Goal: Information Seeking & Learning: Learn about a topic

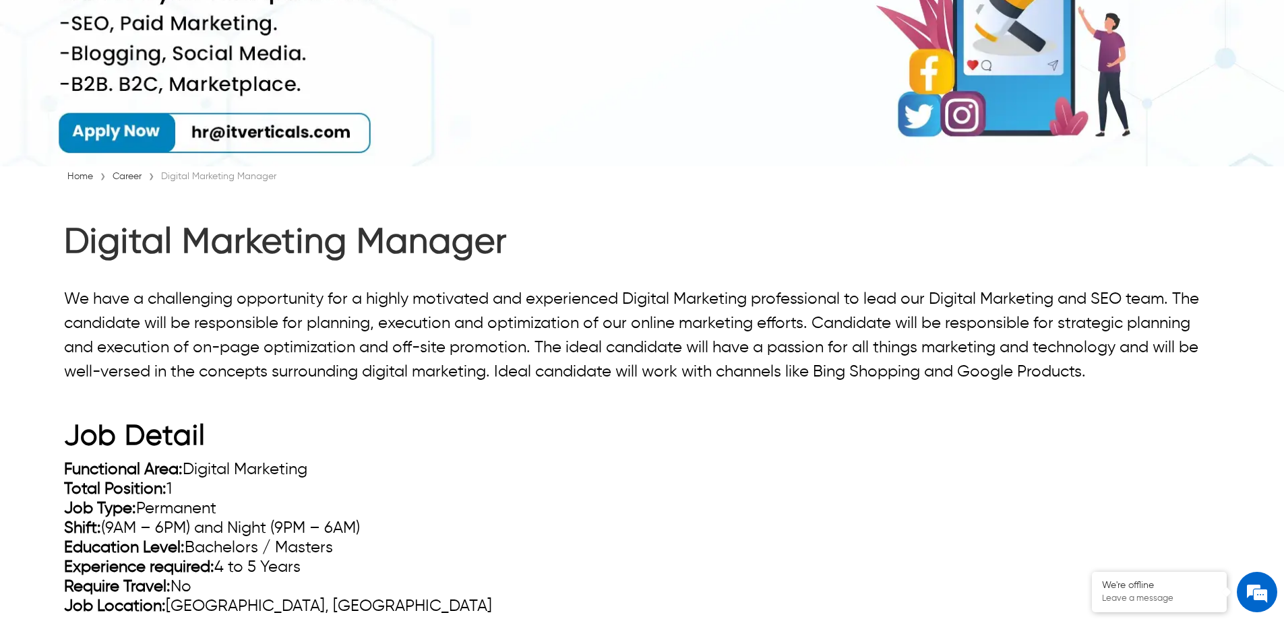
scroll to position [270, 0]
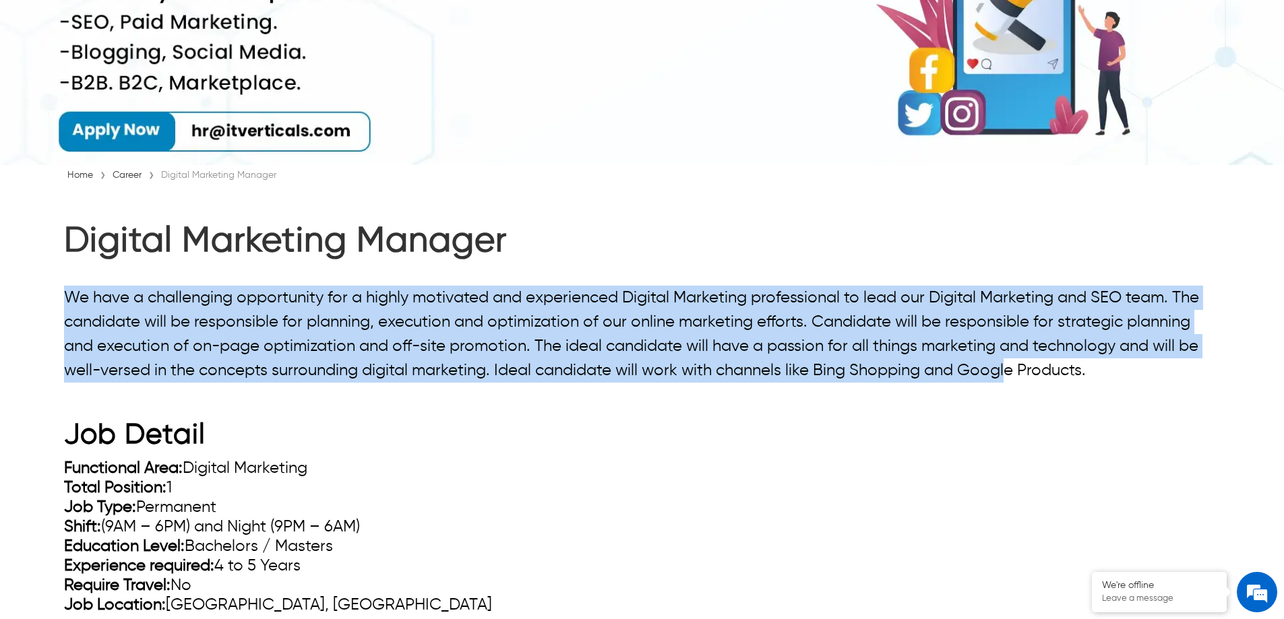
drag, startPoint x: 67, startPoint y: 295, endPoint x: 1015, endPoint y: 383, distance: 952.5
click at [1015, 383] on p "We have a challenging opportunity for a highly motivated and experienced Digita…" at bounding box center [642, 334] width 1156 height 97
copy p "We have a challenging opportunity for a highly motivated and experienced Digita…"
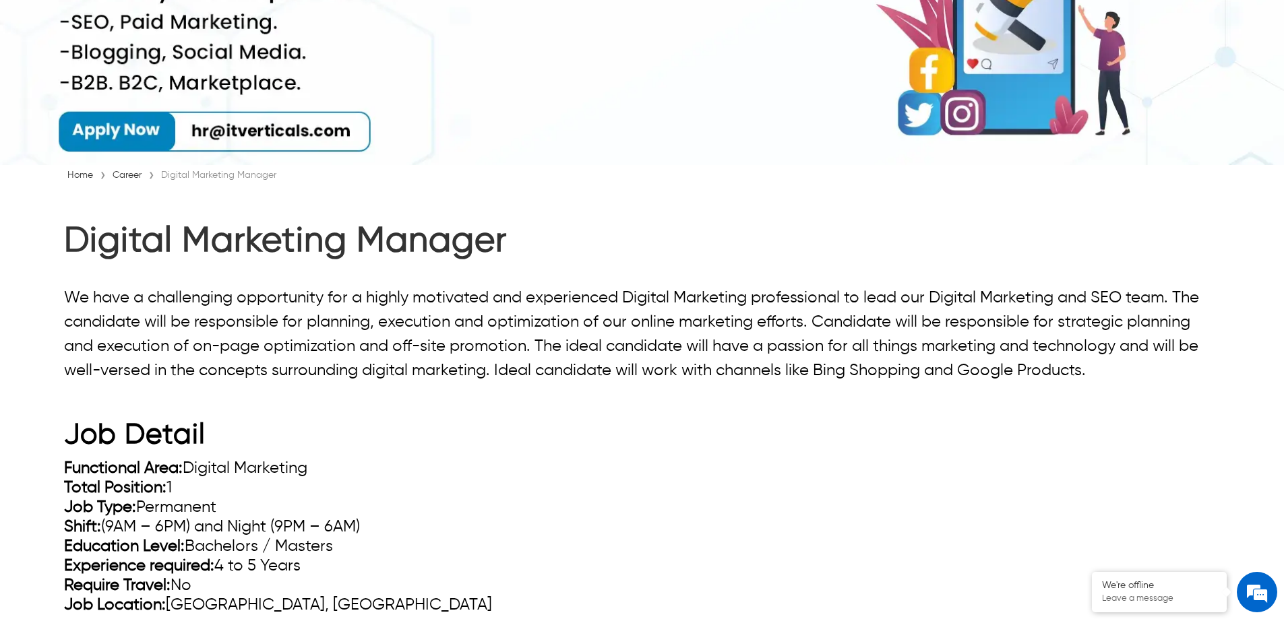
click at [907, 445] on h2 "Job Detail" at bounding box center [642, 439] width 1156 height 40
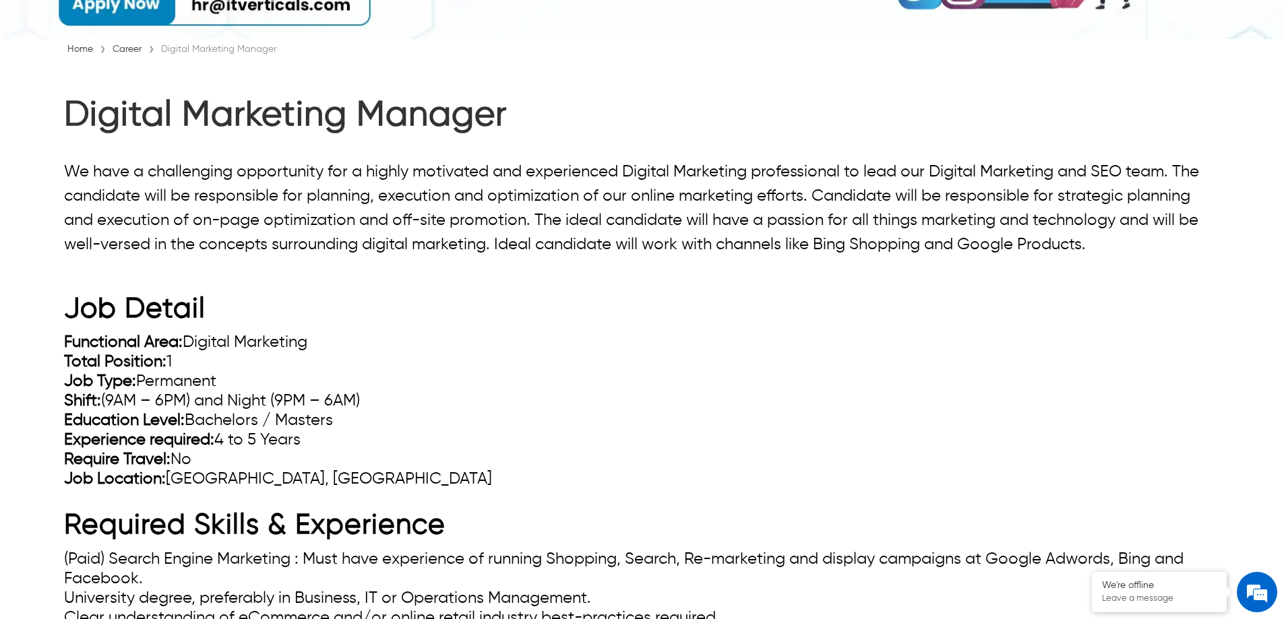
scroll to position [404, 0]
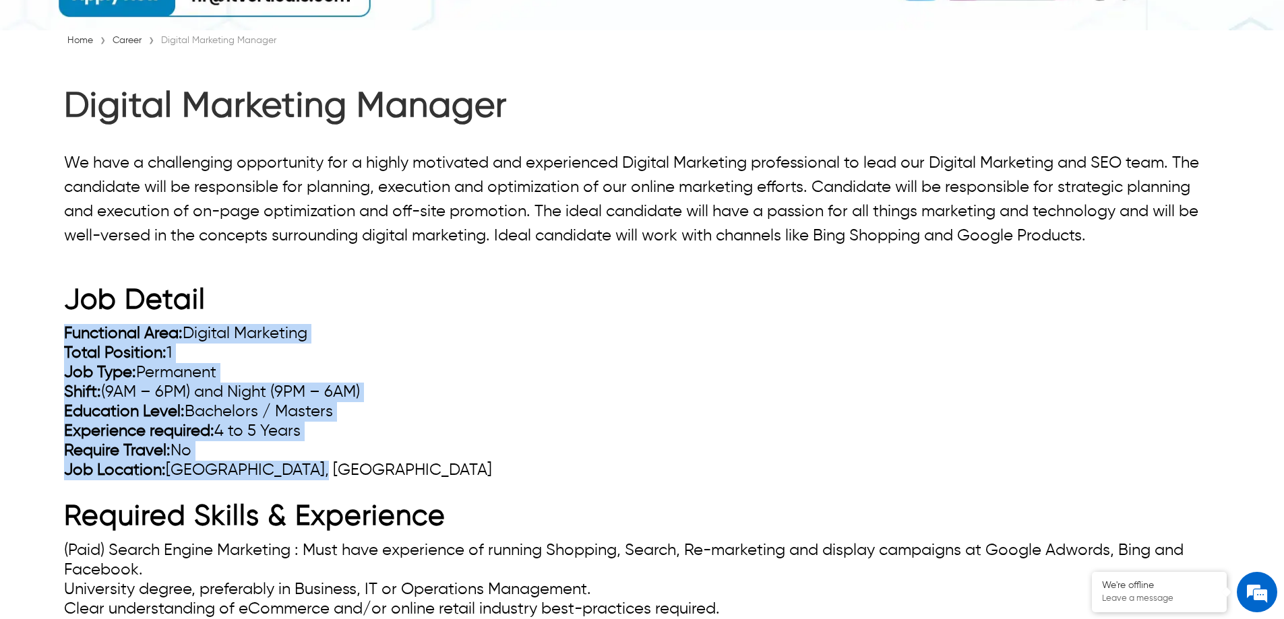
drag, startPoint x: 65, startPoint y: 337, endPoint x: 323, endPoint y: 477, distance: 292.9
click at [323, 477] on ul "Functional Area: Digital Marketing Total Position: 1 Job Type: Permanent Shift:…" at bounding box center [642, 402] width 1156 height 156
copy ul "Functional Area: Digital Marketing Total Position: 1 Job Type: Permanent Shift:…"
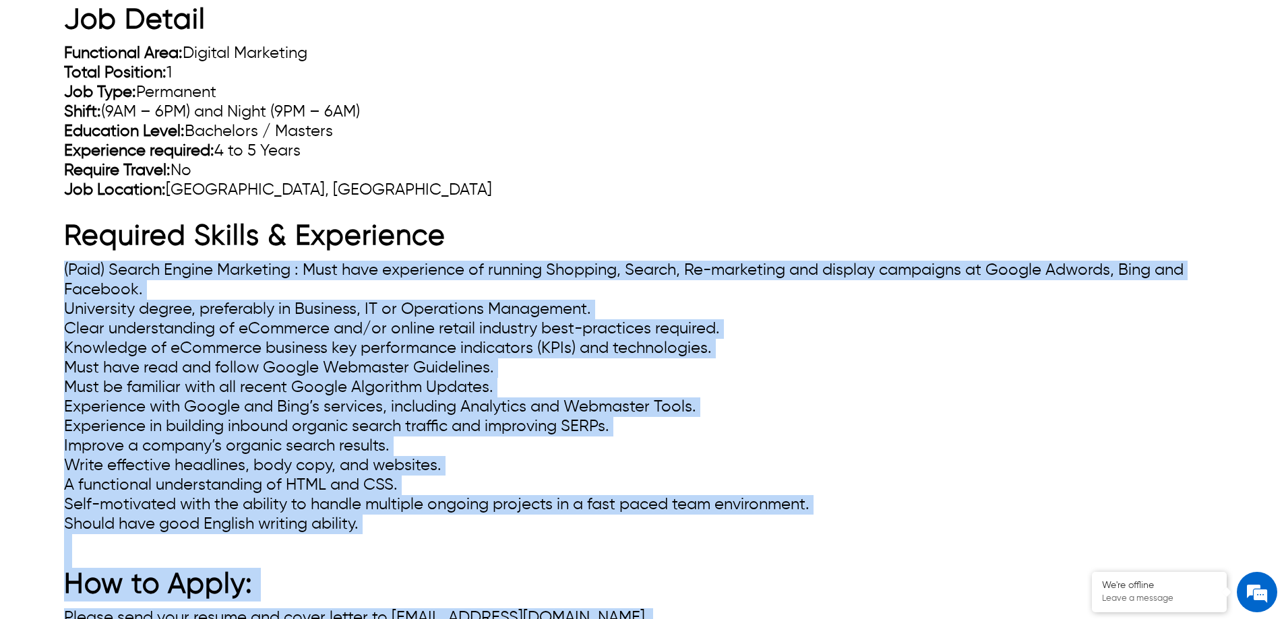
scroll to position [754, 0]
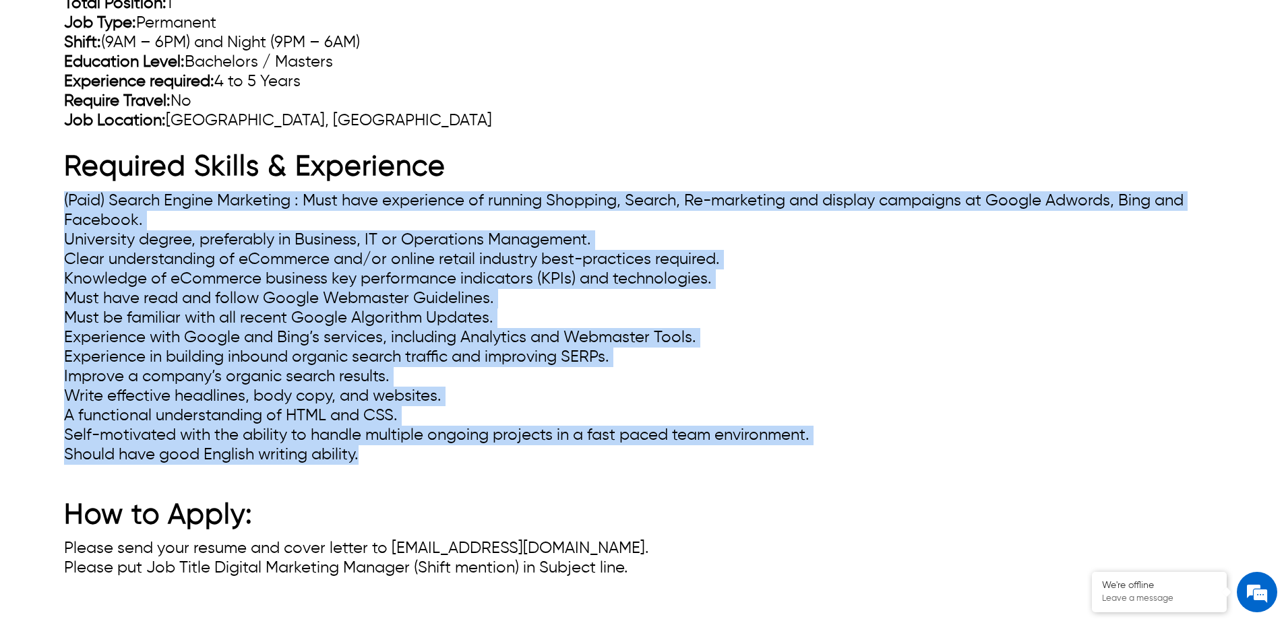
drag, startPoint x: 65, startPoint y: 413, endPoint x: 396, endPoint y: 461, distance: 335.2
click at [396, 461] on ul "(Paid) Search Engine Marketing : Must have experience of running Shopping, Sear…" at bounding box center [642, 328] width 1156 height 274
copy ul "(Paid) Search Engine Marketing : Must have experience of running Shopping, Sear…"
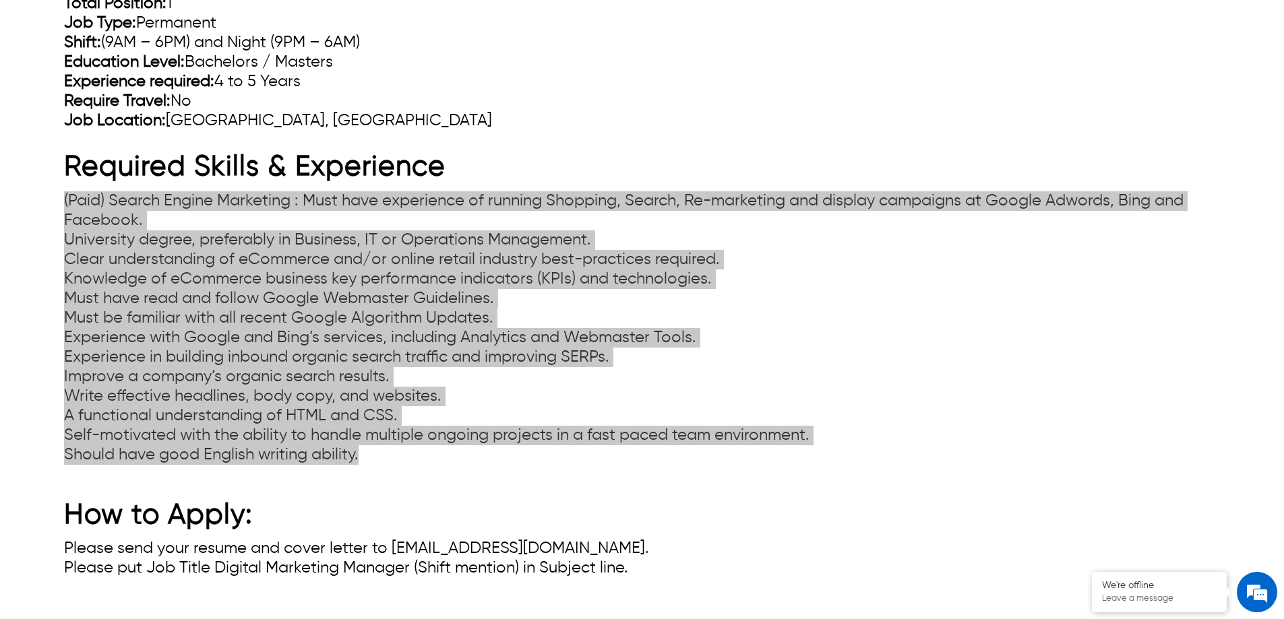
scroll to position [822, 0]
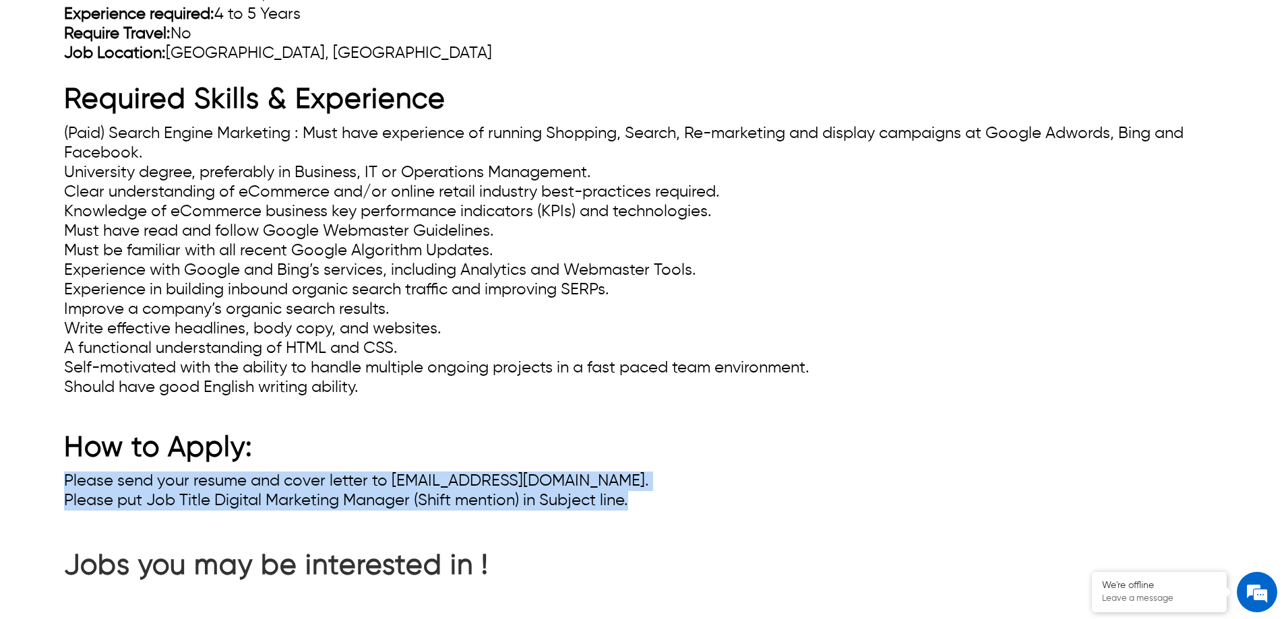
drag, startPoint x: 65, startPoint y: 481, endPoint x: 673, endPoint y: 504, distance: 609.1
click at [673, 504] on ul "Please send your resume and cover letter to [EMAIL_ADDRESS][DOMAIN_NAME]. Pleas…" at bounding box center [642, 491] width 1156 height 39
copy ul "Please send your resume and cover letter to [EMAIL_ADDRESS][DOMAIN_NAME]. Pleas…"
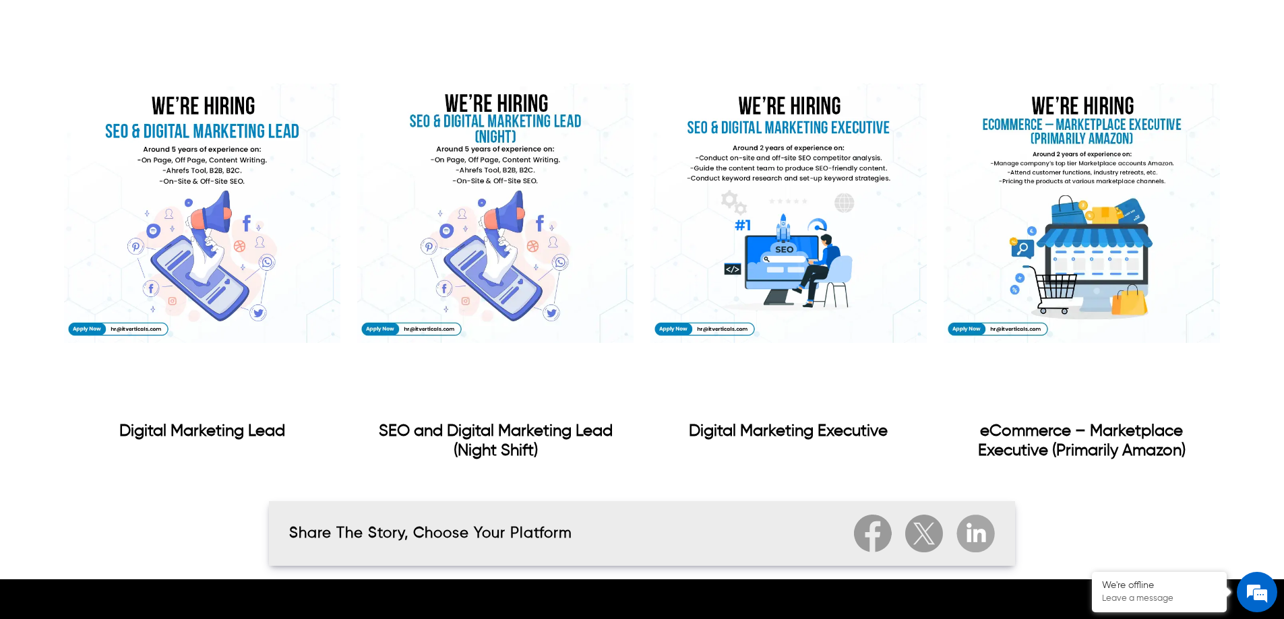
scroll to position [1428, 0]
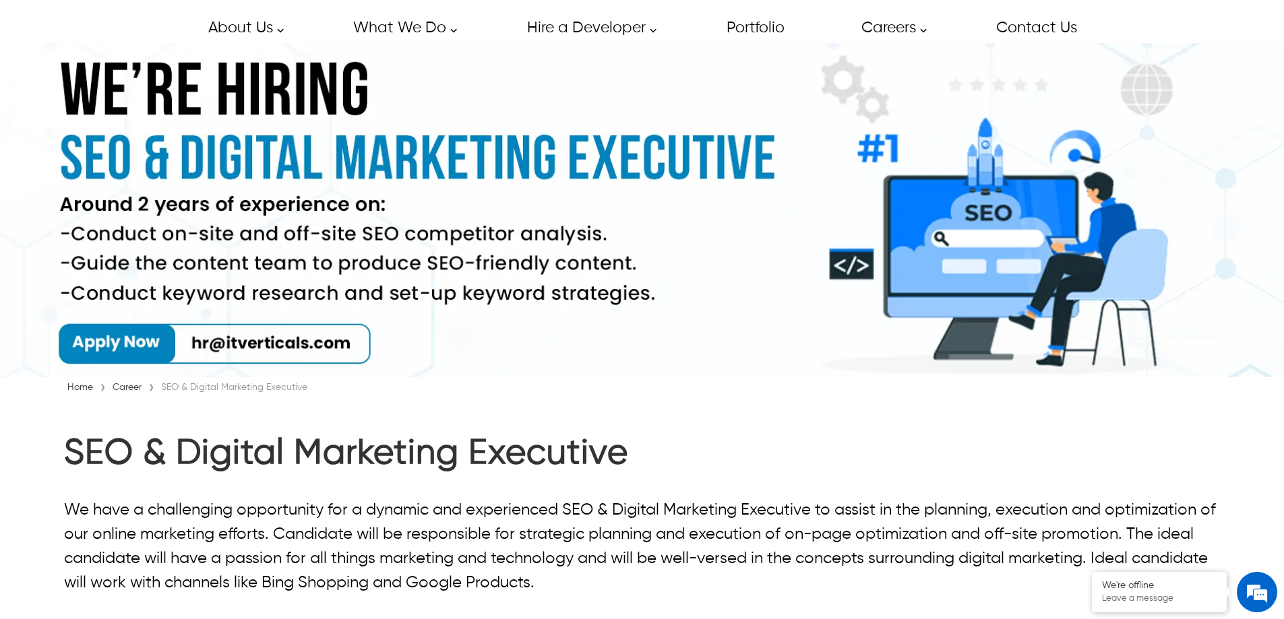
scroll to position [135, 0]
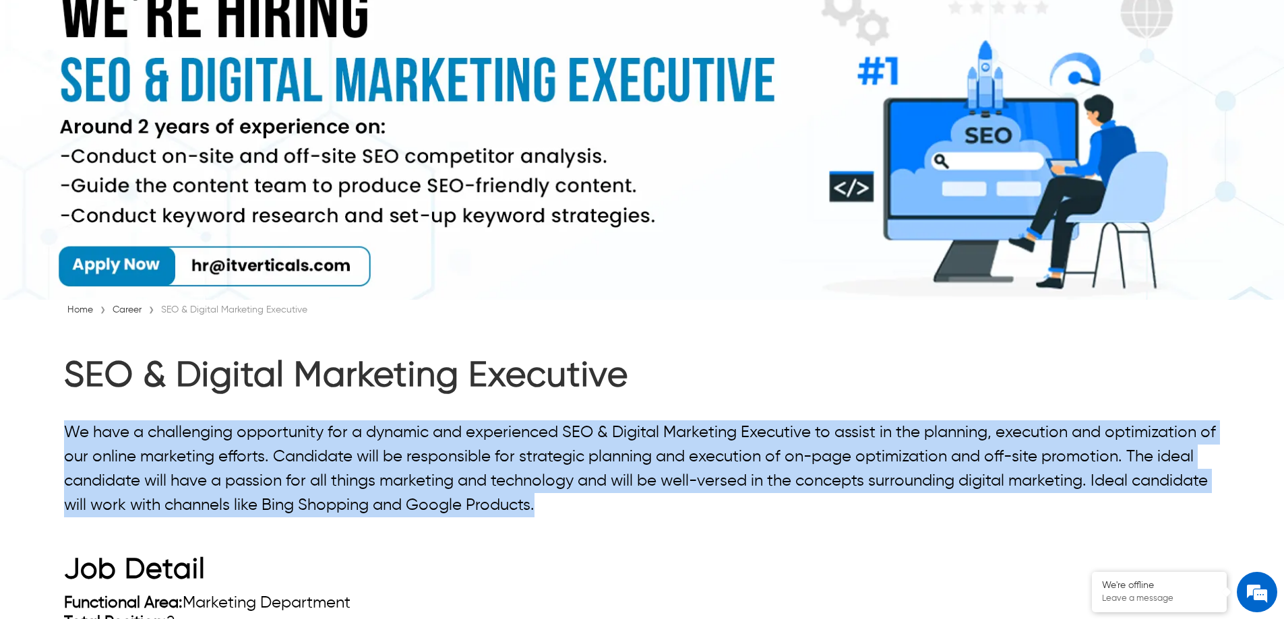
drag, startPoint x: 65, startPoint y: 430, endPoint x: 595, endPoint y: 510, distance: 535.2
click at [595, 510] on p "We have a challenging opportunity for a dynamic and experienced SEO & Digital M…" at bounding box center [642, 469] width 1156 height 97
copy p "We have a challenging opportunity for a dynamic and experienced SEO & Digital M…"
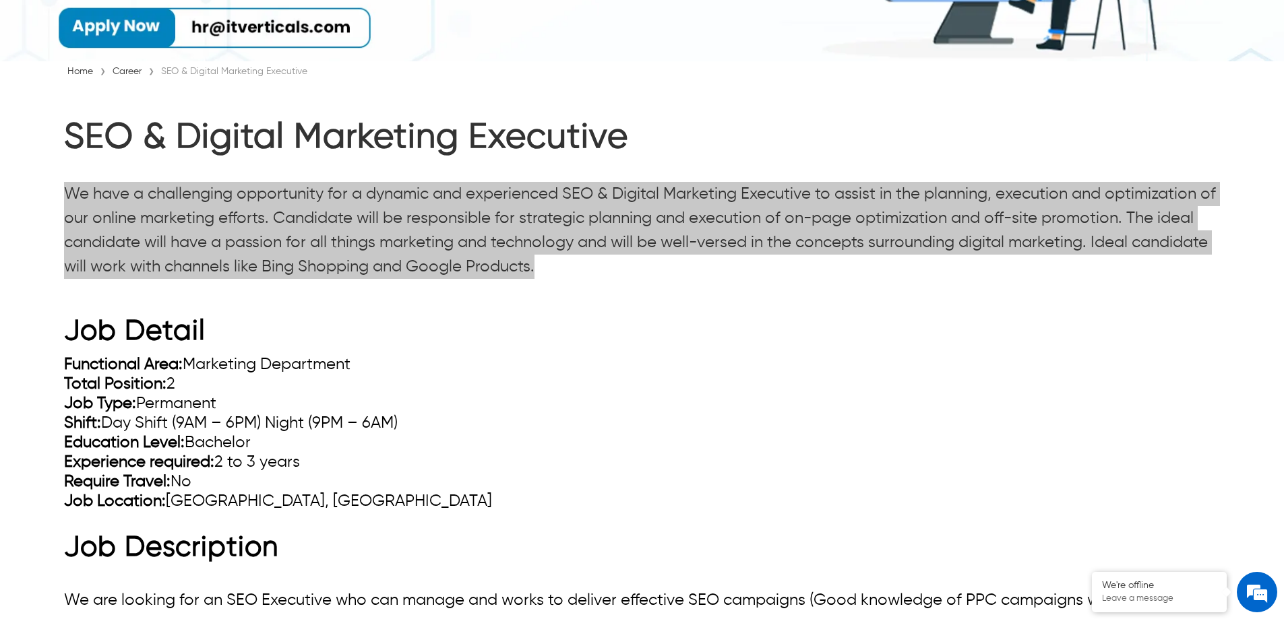
scroll to position [404, 0]
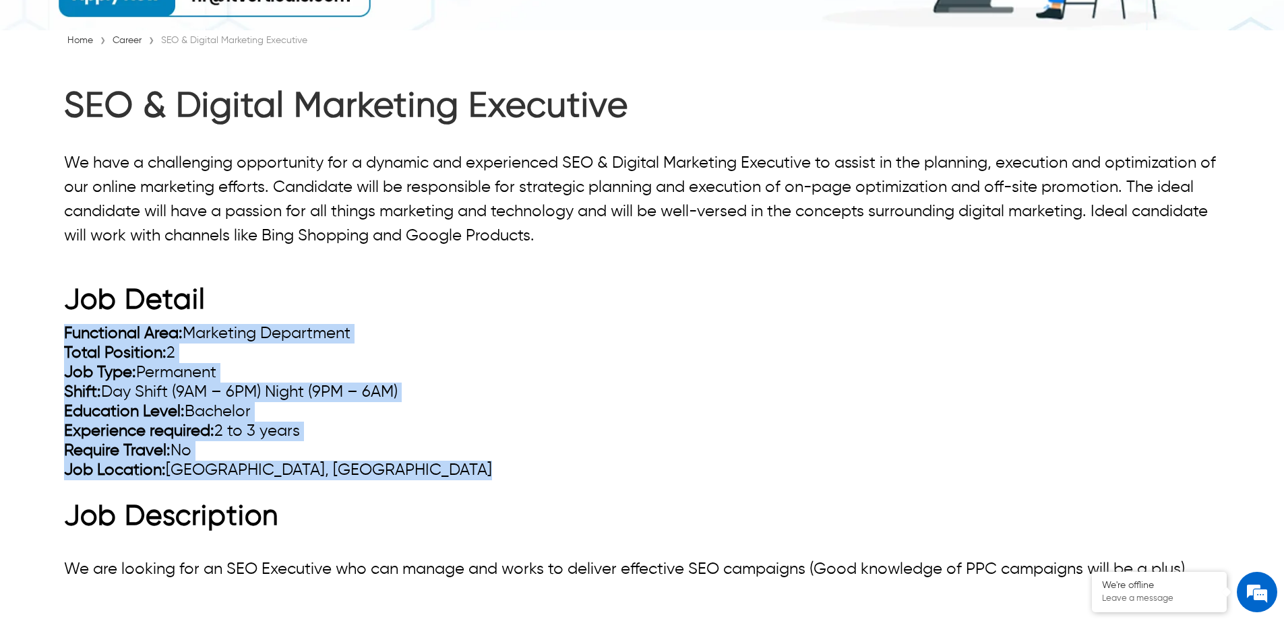
drag, startPoint x: 63, startPoint y: 334, endPoint x: 315, endPoint y: 484, distance: 292.9
click at [315, 484] on div "SEO & Digital Marketing Executive We have a challenging opportunity for a dynam…" at bounding box center [642, 568] width 1284 height 965
copy ul "Functional Area: Marketing Department Total Position: 2 Job Type: Permanent Shi…"
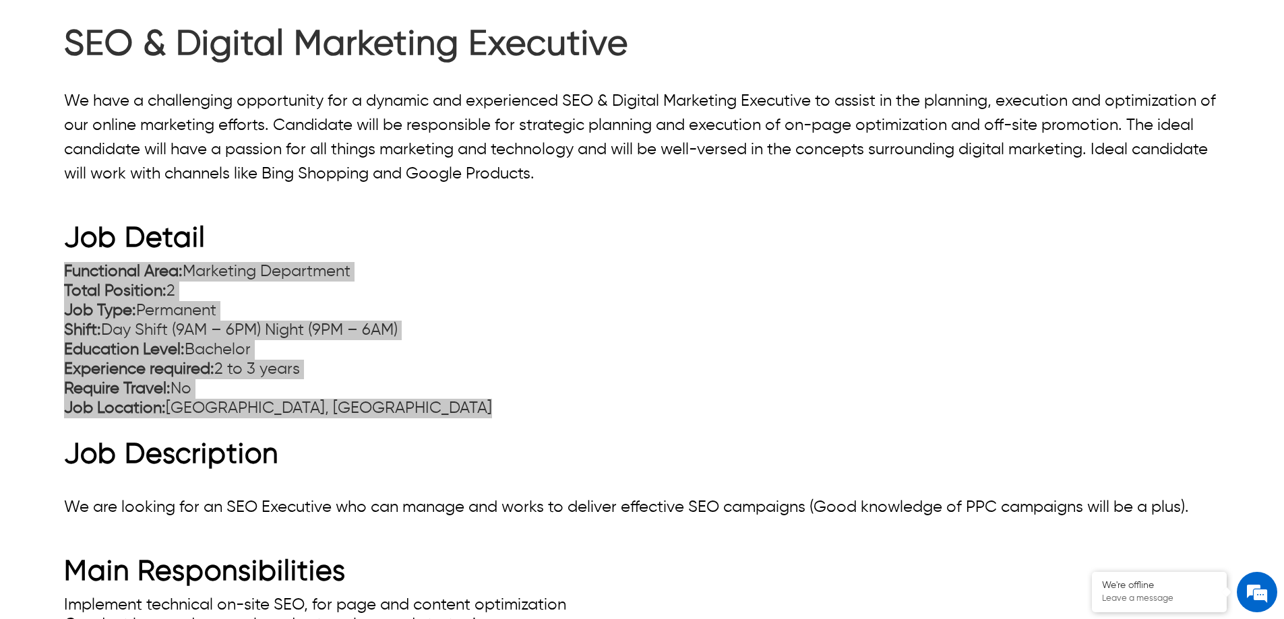
scroll to position [539, 0]
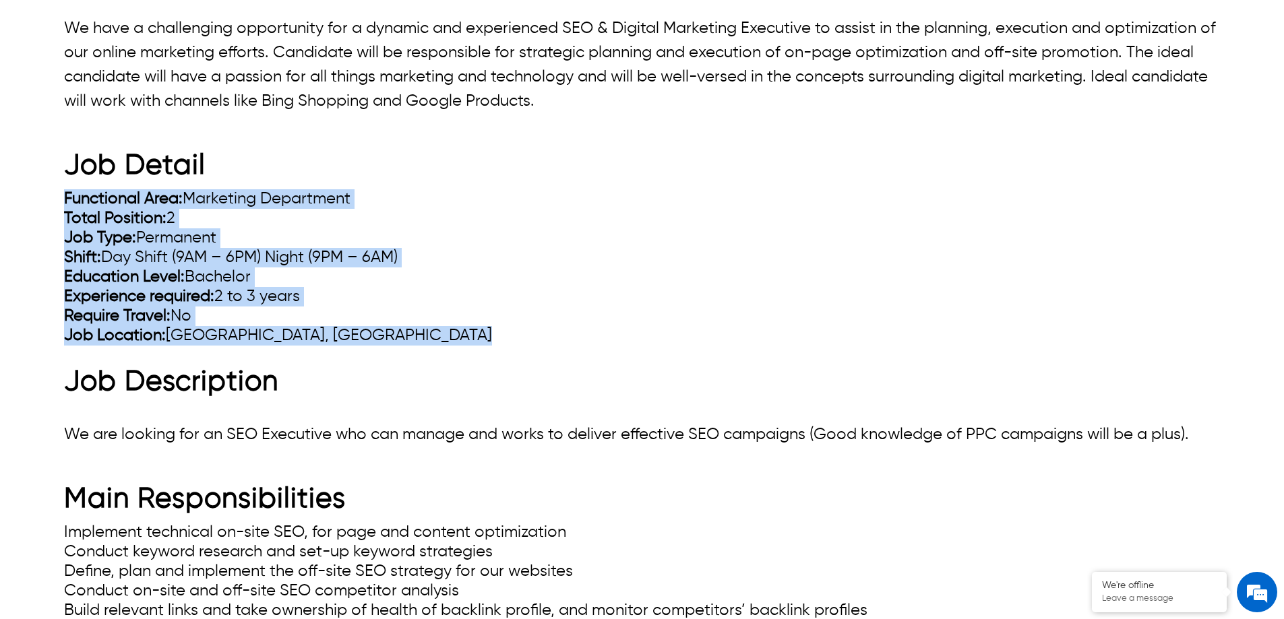
click at [112, 432] on p "We are looking for an SEO Executive who can manage and works to deliver effecti…" at bounding box center [642, 435] width 1156 height 24
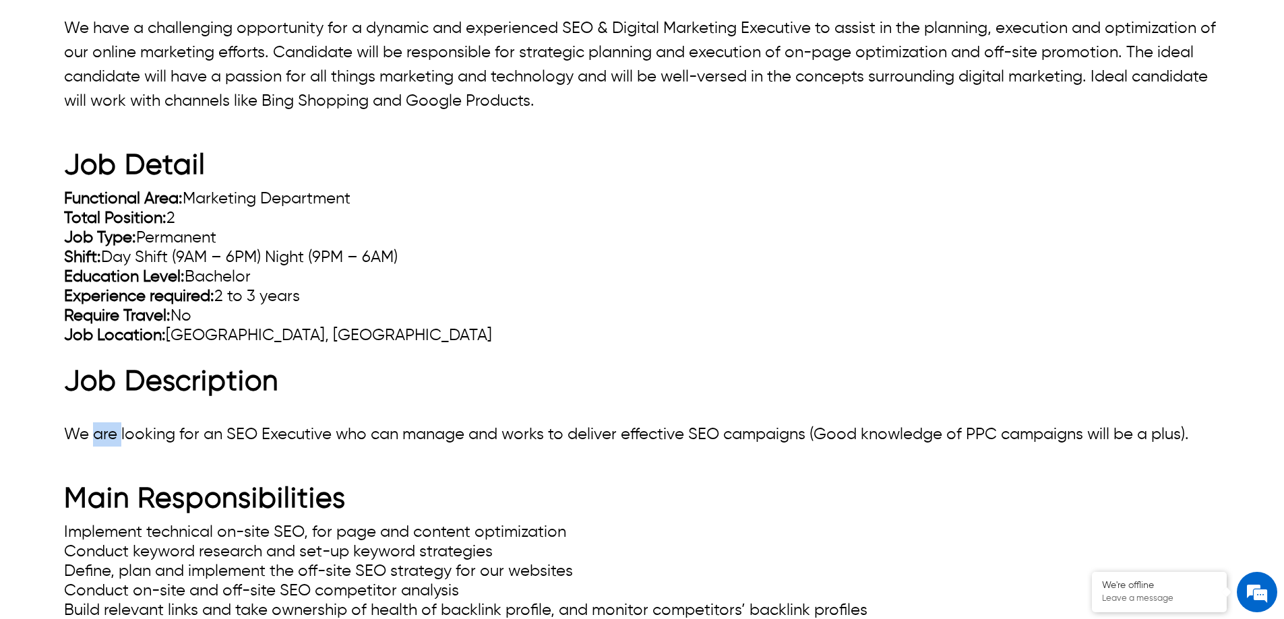
click at [113, 432] on p "We are looking for an SEO Executive who can manage and works to deliver effecti…" at bounding box center [642, 435] width 1156 height 24
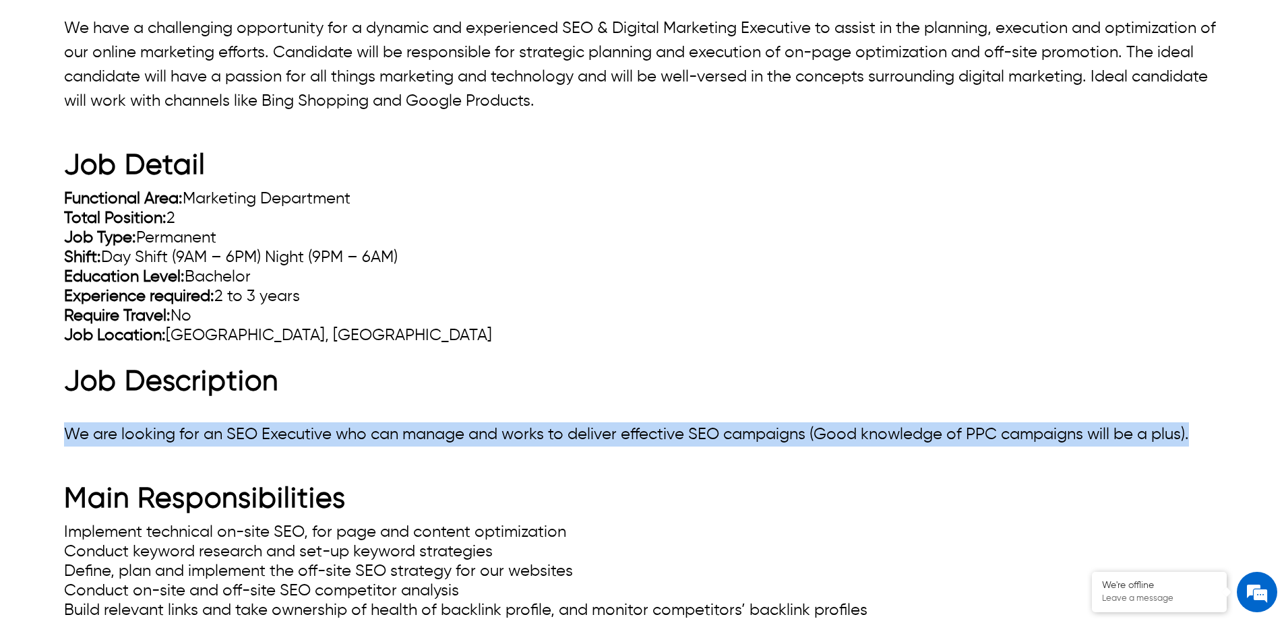
copy p "We are looking for an SEO Executive who can manage and works to deliver effecti…"
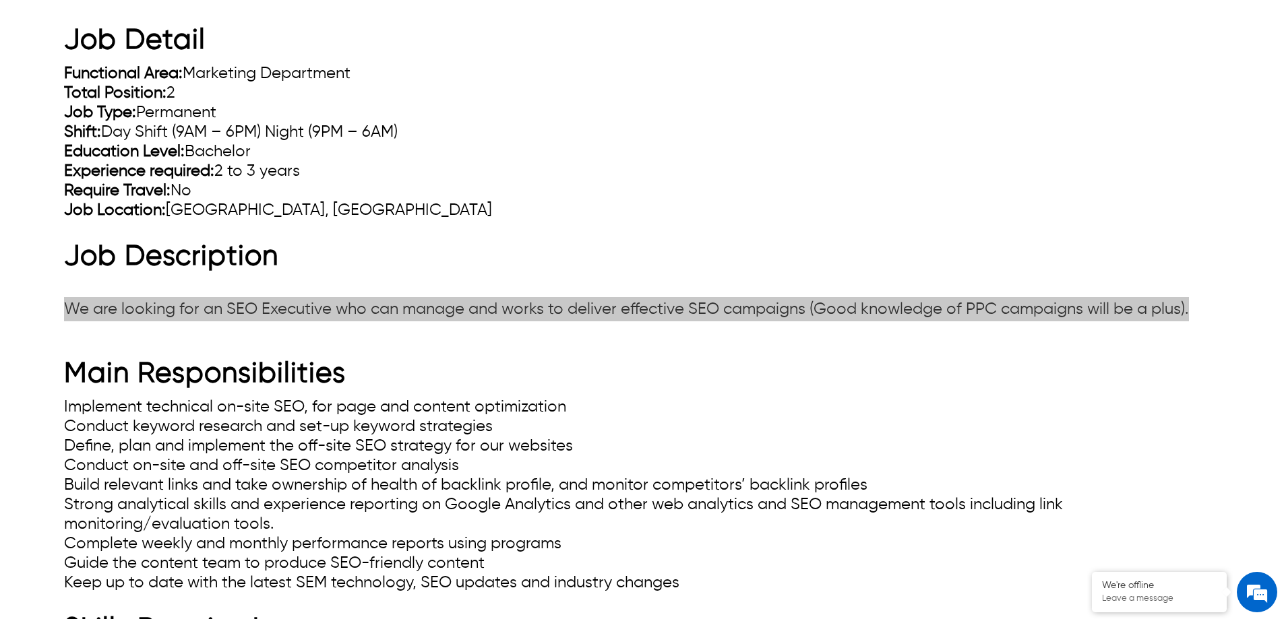
scroll to position [674, 0]
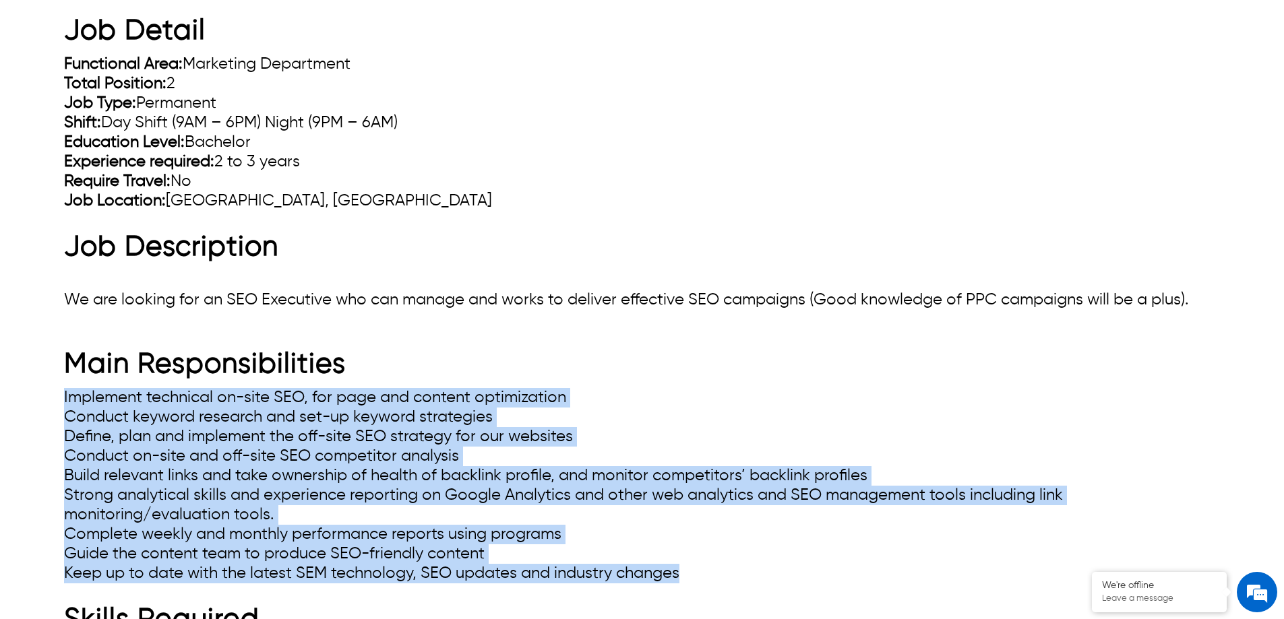
drag, startPoint x: 66, startPoint y: 398, endPoint x: 710, endPoint y: 576, distance: 668.6
click at [710, 576] on ul "Implement technical on-site SEO, for page and content optimization Conduct keyw…" at bounding box center [642, 485] width 1156 height 195
copy ul "Implement technical on-site SEO, for page and content optimization Conduct keyw…"
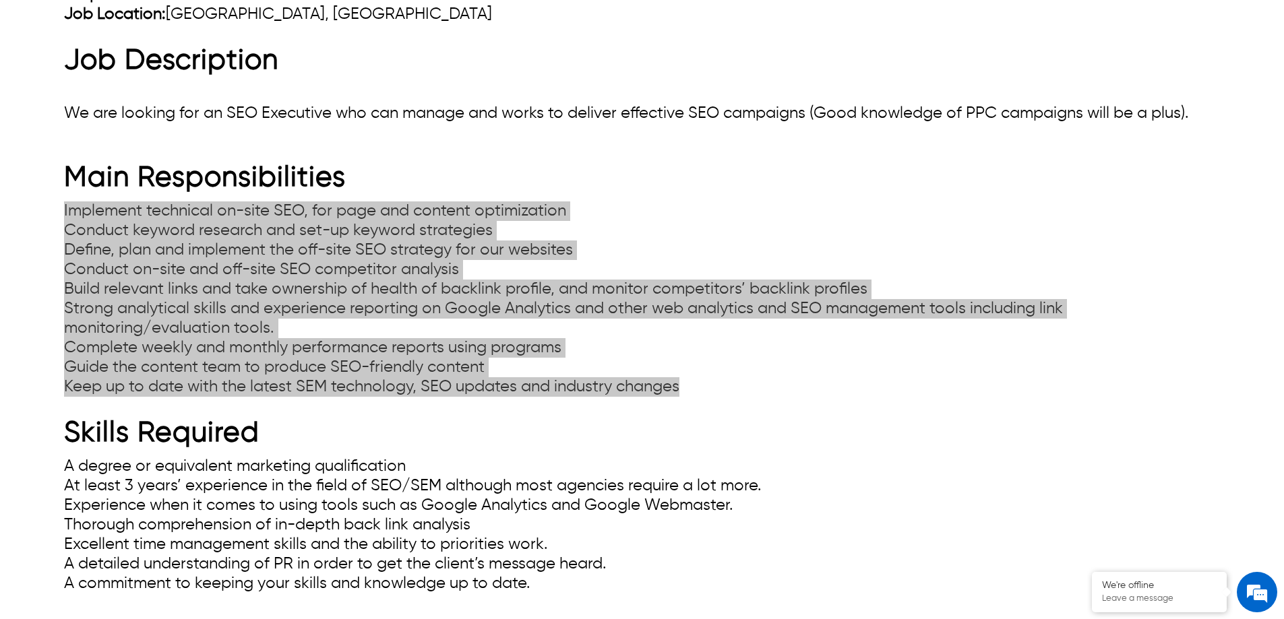
scroll to position [876, 0]
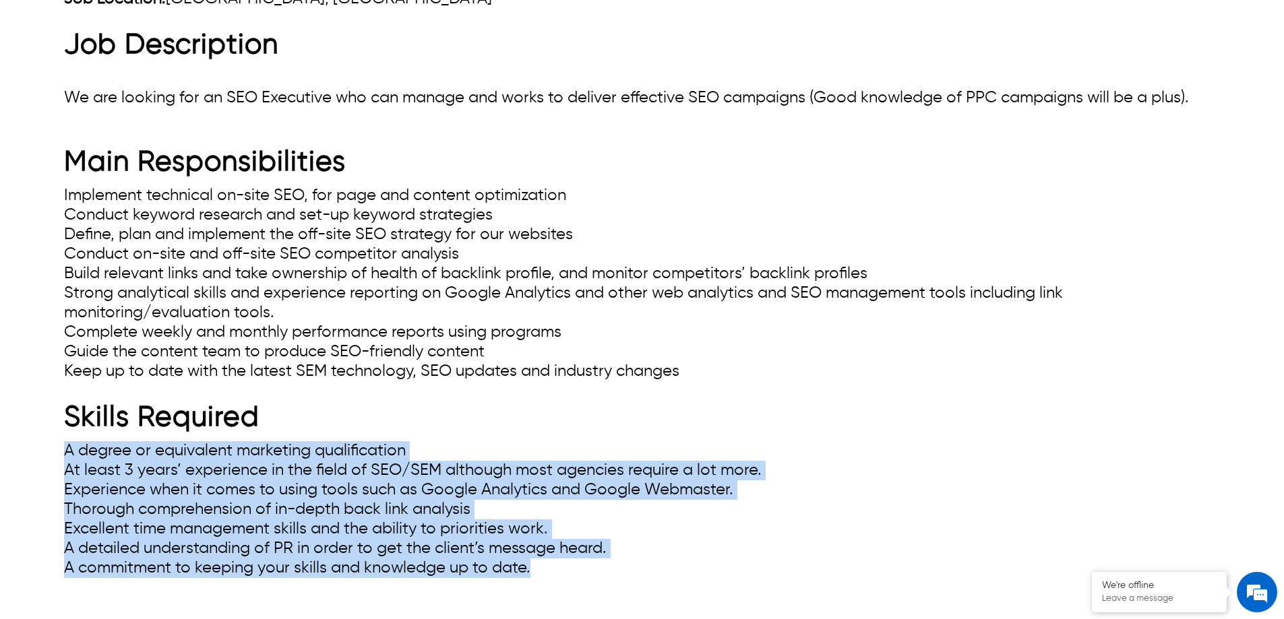
drag, startPoint x: 63, startPoint y: 455, endPoint x: 636, endPoint y: 573, distance: 585.0
click at [638, 572] on div "SEO & Digital Marketing Executive We have a challenging opportunity for a dynam…" at bounding box center [642, 96] width 1284 height 965
copy ul "A degree or equivalent marketing qualification At least 3 years’ experience in …"
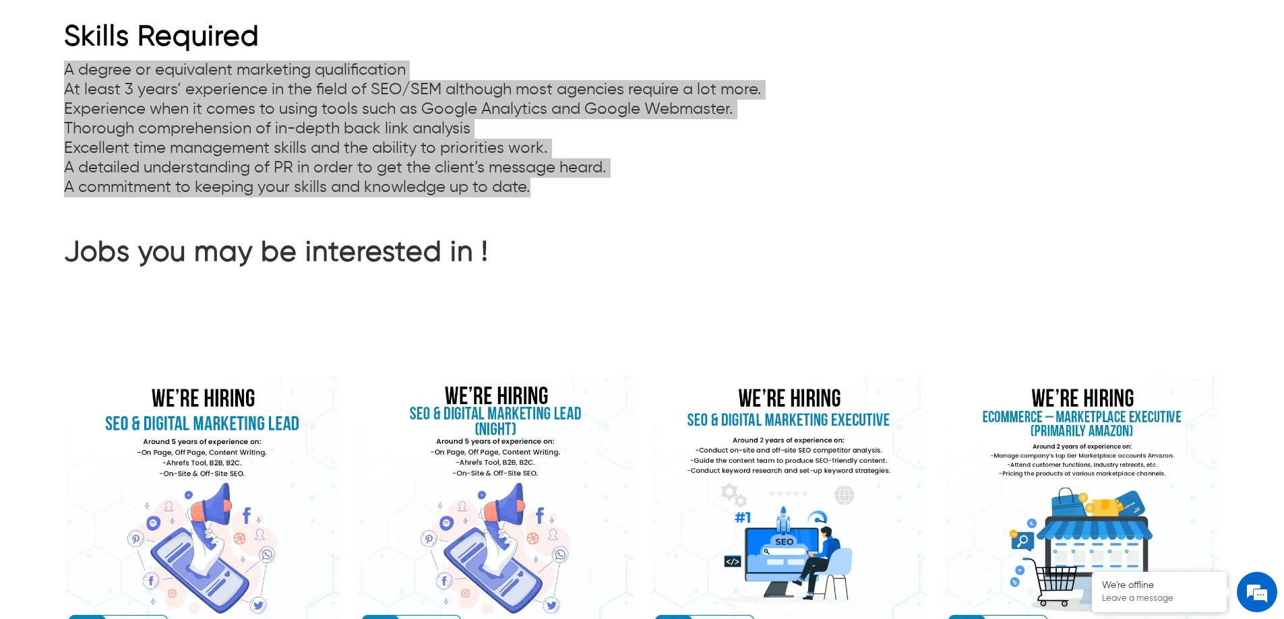
scroll to position [1281, 0]
